Goal: Information Seeking & Learning: Learn about a topic

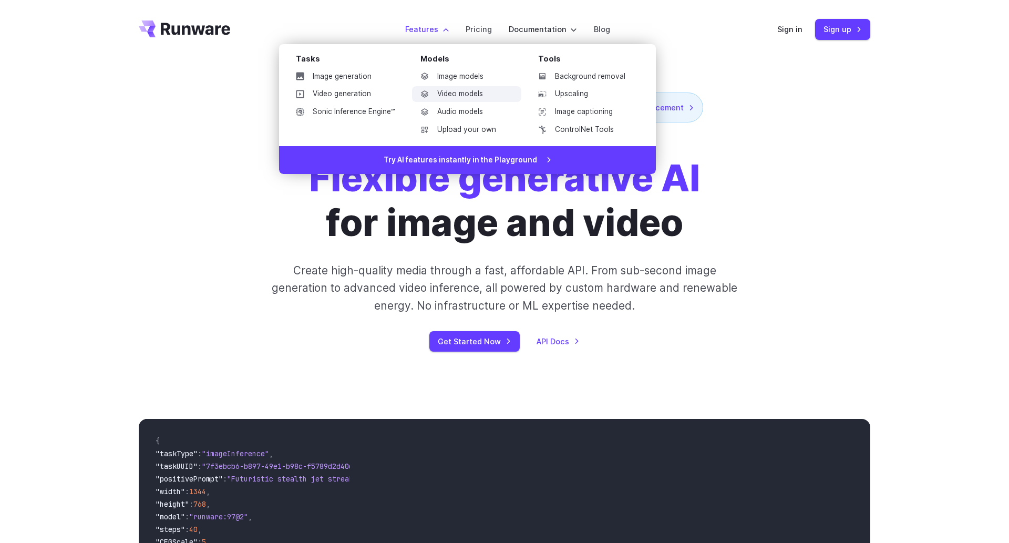
click at [452, 95] on link "Video models" at bounding box center [466, 94] width 109 height 16
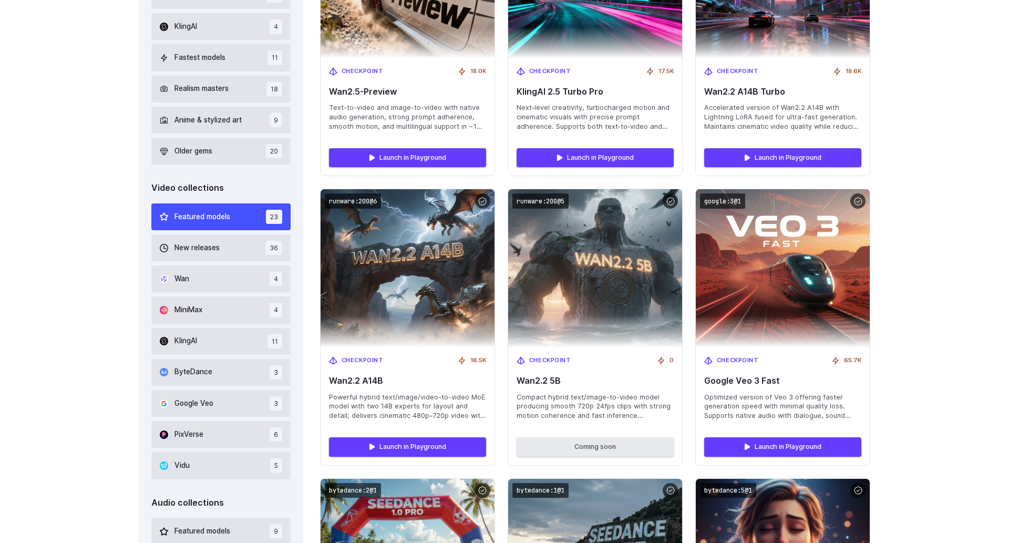
scroll to position [594, 0]
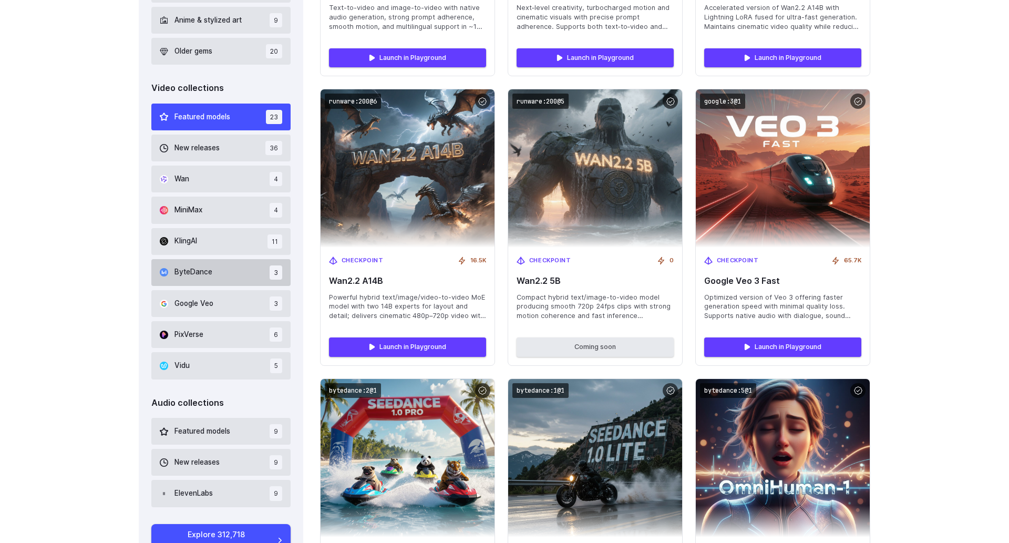
click at [199, 270] on span "ByteDance" at bounding box center [193, 272] width 38 height 12
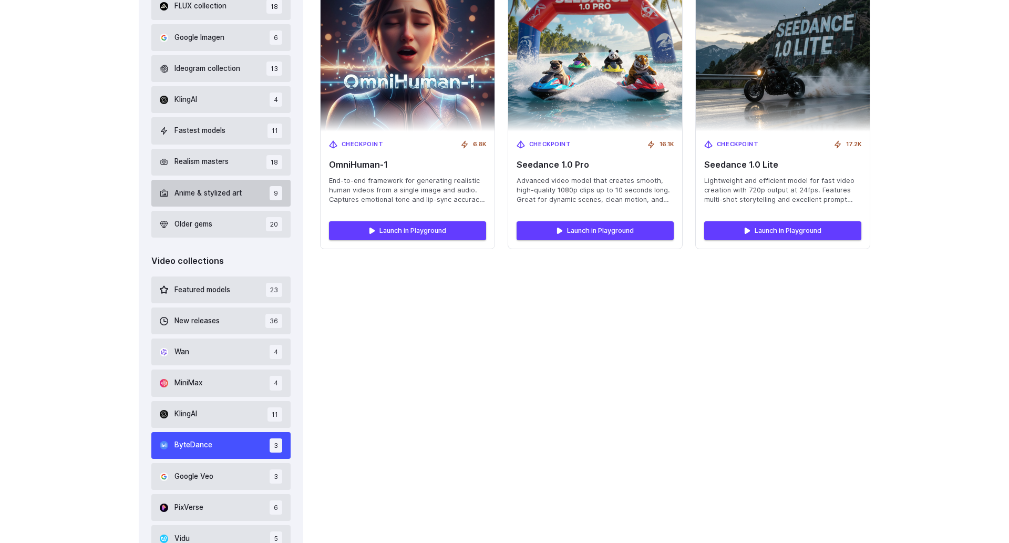
scroll to position [430, 0]
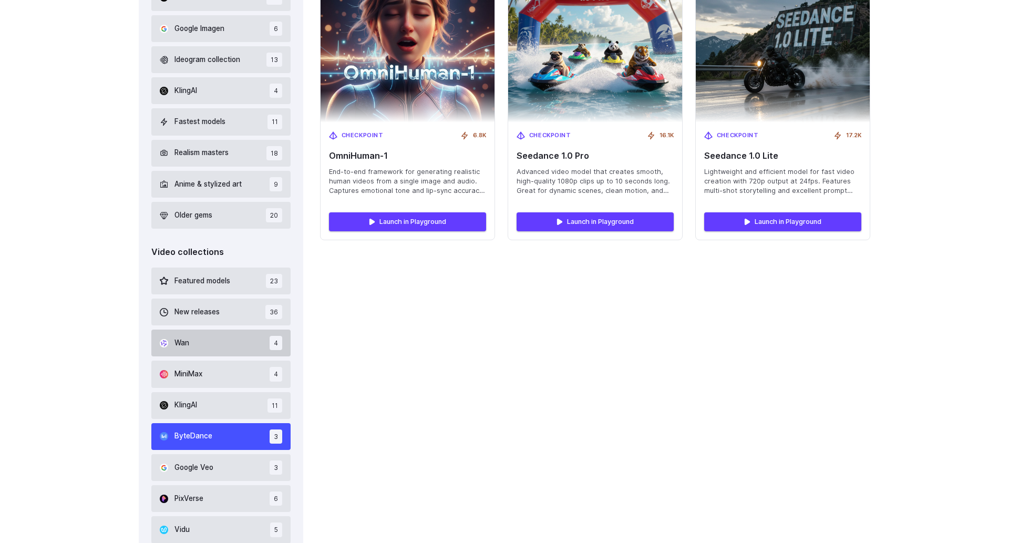
click at [212, 339] on button "Wan 4" at bounding box center [220, 342] width 139 height 27
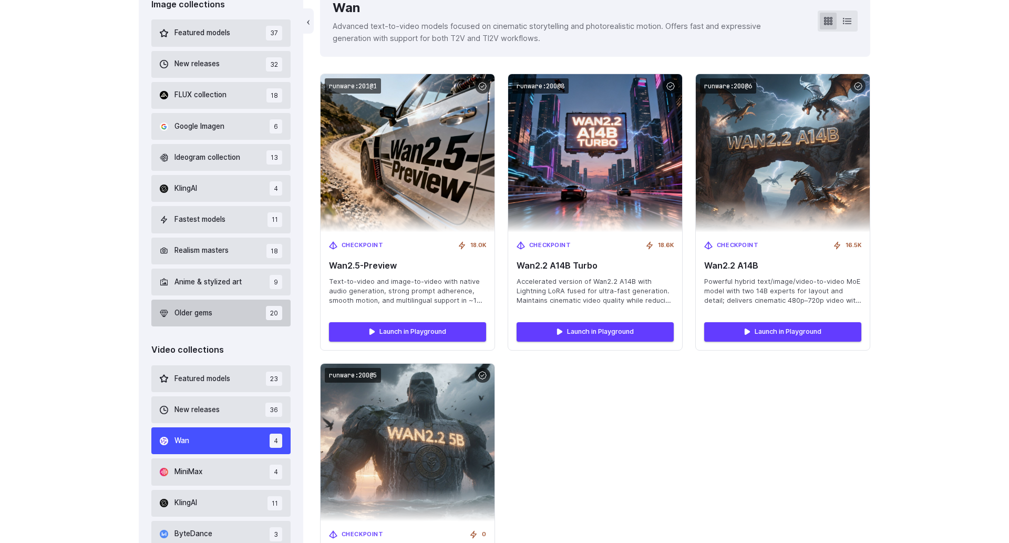
scroll to position [272, 0]
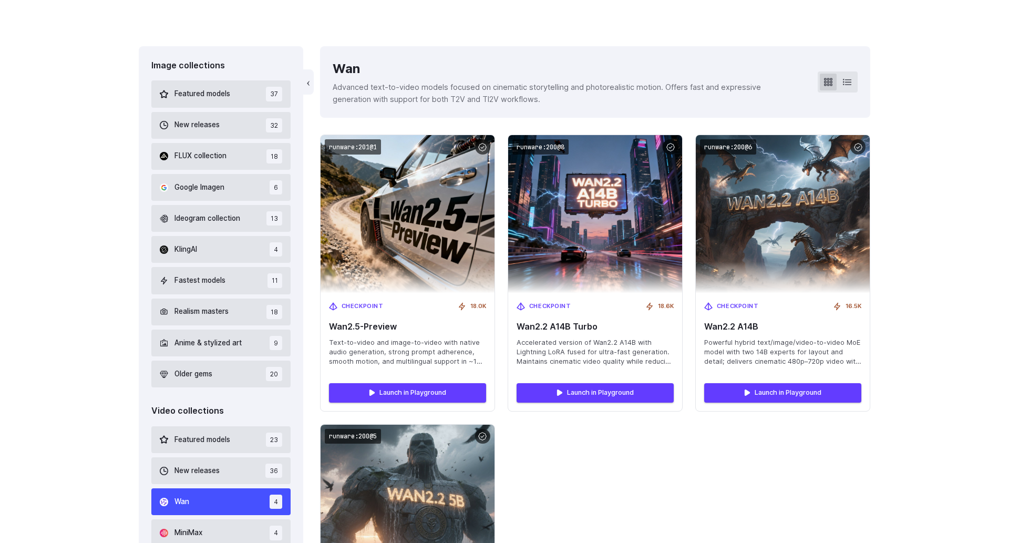
click at [579, 477] on div "runware:201@1 Checkpoint 18.0K Wan2.5-Preview Text-to-video and image-to-video …" at bounding box center [595, 418] width 550 height 566
click at [910, 377] on div "Image collections Featured models 37 New releases 32 FLUX collection 18 Google …" at bounding box center [504, 468] width 1009 height 845
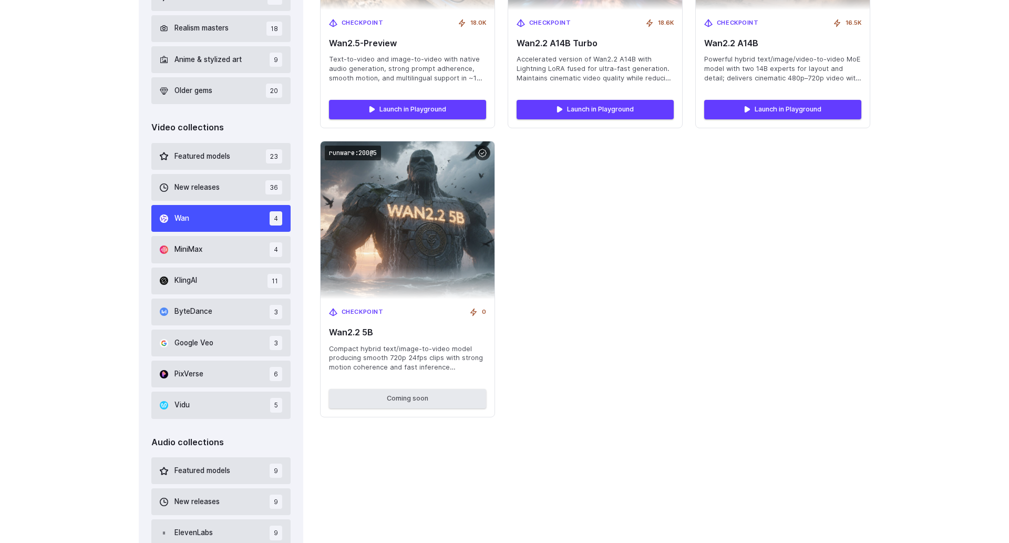
scroll to position [555, 0]
click at [194, 366] on button "PixVerse 6" at bounding box center [220, 373] width 139 height 27
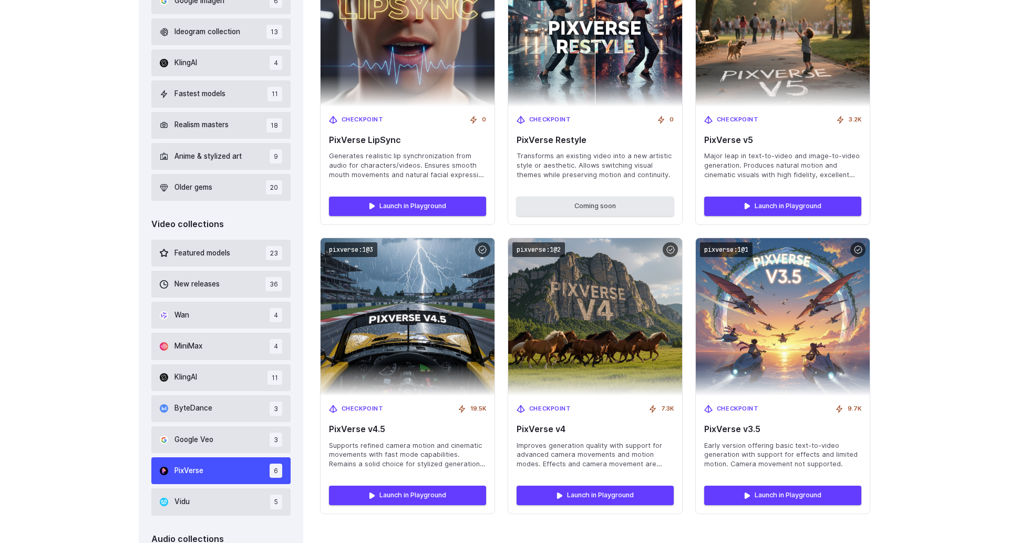
scroll to position [459, 0]
